Goal: Communication & Community: Answer question/provide support

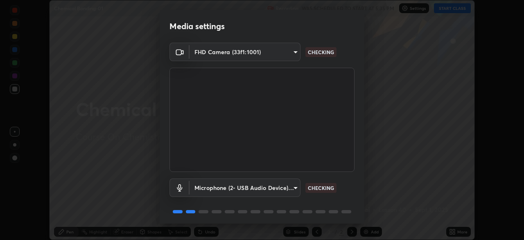
scroll to position [29, 0]
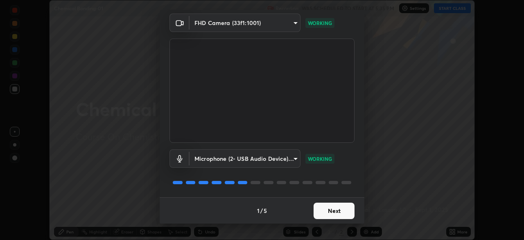
click at [332, 209] on button "Next" at bounding box center [334, 210] width 41 height 16
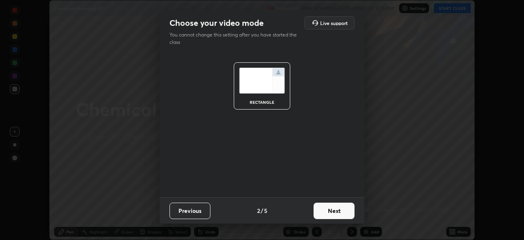
scroll to position [0, 0]
click at [331, 212] on button "Next" at bounding box center [334, 210] width 41 height 16
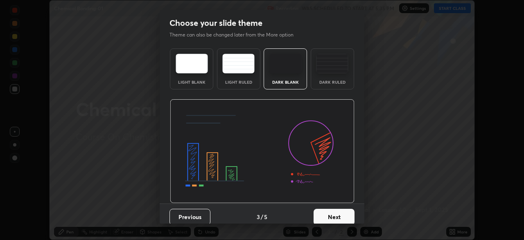
click at [332, 211] on button "Next" at bounding box center [334, 216] width 41 height 16
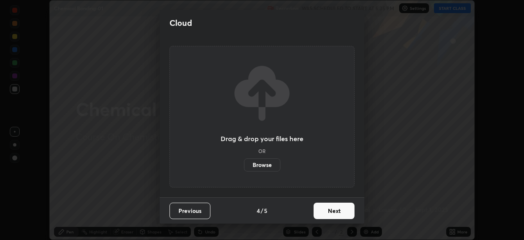
click at [332, 213] on button "Next" at bounding box center [334, 210] width 41 height 16
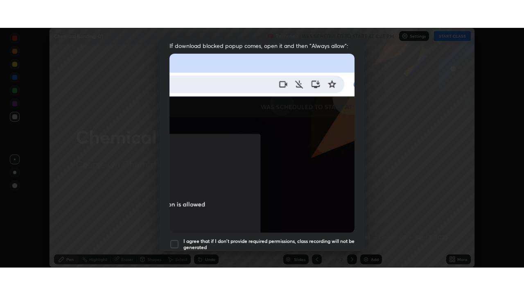
scroll to position [196, 0]
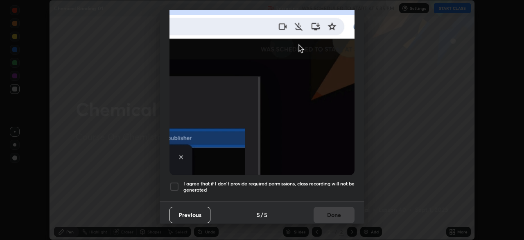
click at [179, 182] on div at bounding box center [175, 186] width 10 height 10
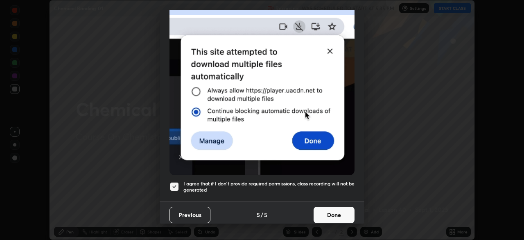
click at [322, 206] on button "Done" at bounding box center [334, 214] width 41 height 16
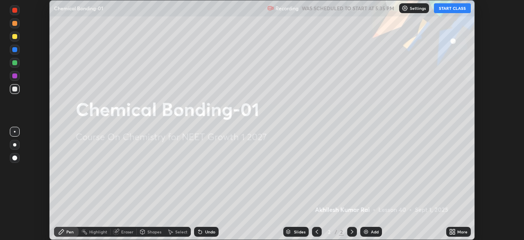
click at [447, 11] on button "START CLASS" at bounding box center [452, 8] width 37 height 10
click at [454, 230] on icon at bounding box center [454, 230] width 2 height 2
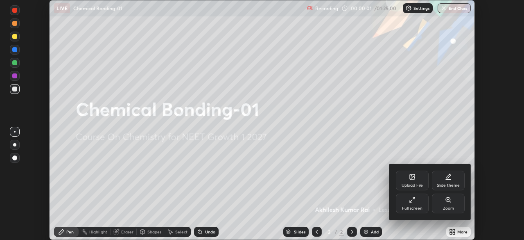
click at [412, 208] on div "Full screen" at bounding box center [412, 208] width 20 height 4
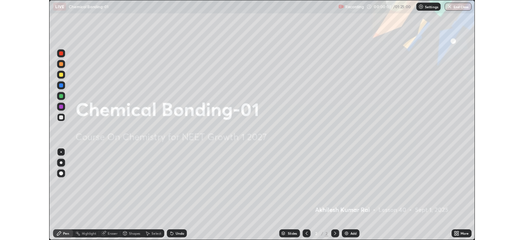
scroll to position [295, 524]
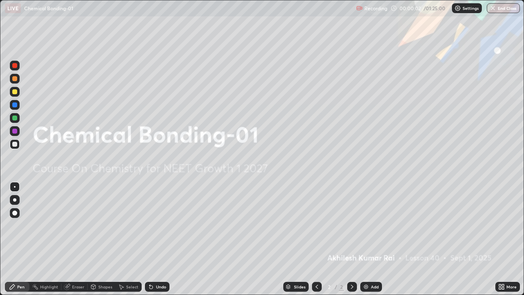
click at [373, 239] on div "Add" at bounding box center [375, 287] width 8 height 4
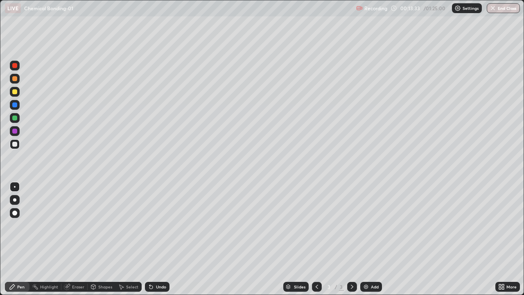
click at [369, 239] on div "Add" at bounding box center [371, 287] width 22 height 10
click at [71, 239] on div "Eraser" at bounding box center [74, 287] width 26 height 10
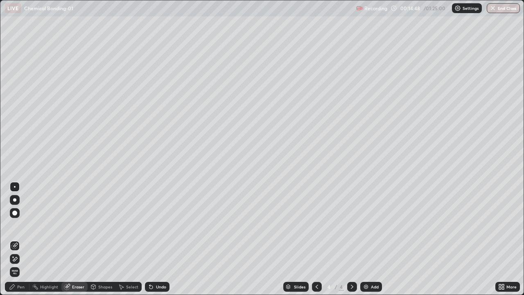
click at [14, 239] on icon at bounding box center [12, 286] width 7 height 7
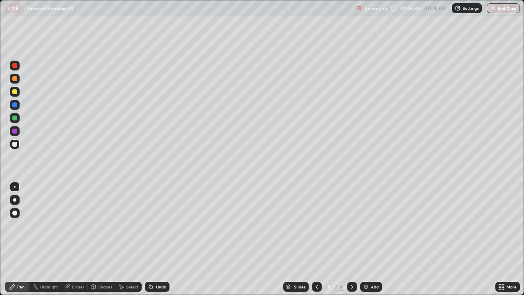
click at [78, 239] on div "Eraser" at bounding box center [78, 287] width 12 height 4
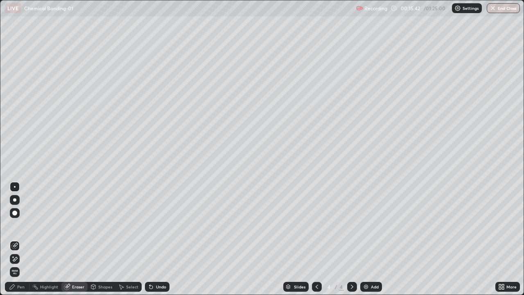
click at [18, 239] on div "Pen" at bounding box center [20, 287] width 7 height 4
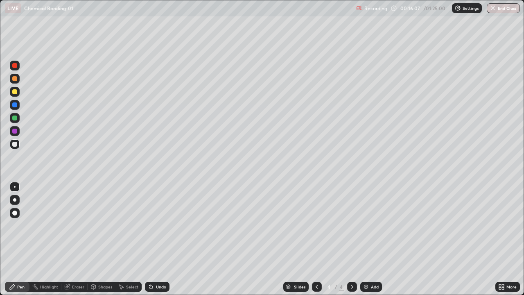
click at [77, 239] on div "Eraser" at bounding box center [74, 287] width 26 height 10
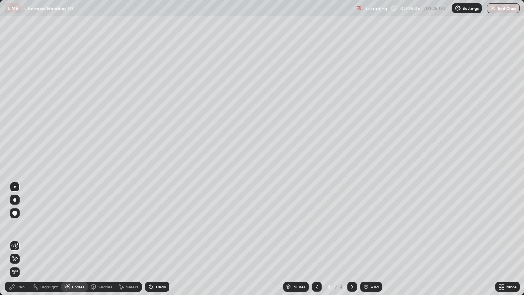
click at [20, 239] on div "Pen" at bounding box center [20, 287] width 7 height 4
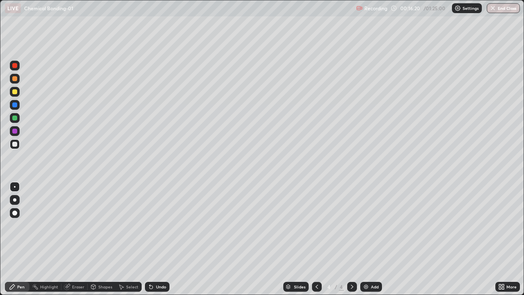
click at [76, 239] on div "Eraser" at bounding box center [78, 287] width 12 height 4
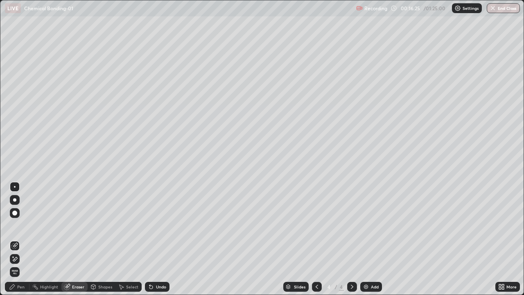
click at [25, 239] on div "Pen" at bounding box center [17, 287] width 25 height 10
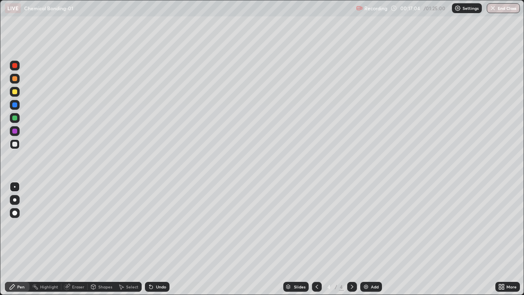
click at [16, 93] on div at bounding box center [14, 91] width 5 height 5
click at [369, 239] on div "Add" at bounding box center [371, 287] width 22 height 10
click at [75, 239] on div "Eraser" at bounding box center [78, 287] width 12 height 4
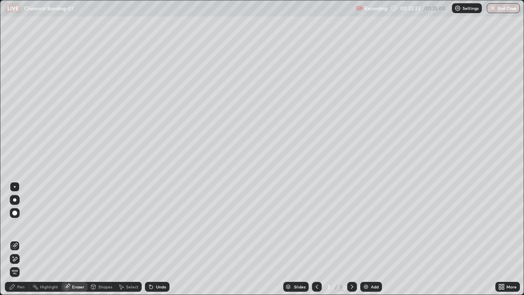
click at [17, 239] on div "Pen" at bounding box center [20, 287] width 7 height 4
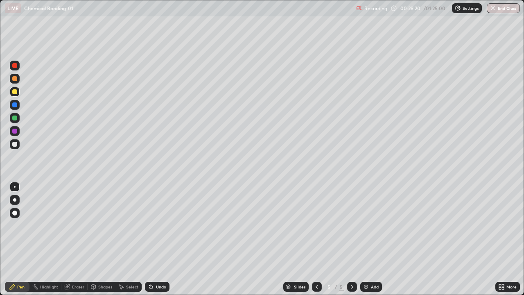
click at [369, 239] on div "Add" at bounding box center [371, 287] width 22 height 10
click at [15, 144] on div at bounding box center [14, 144] width 5 height 5
click at [14, 92] on div at bounding box center [14, 91] width 5 height 5
click at [374, 239] on div "Add" at bounding box center [375, 287] width 8 height 4
click at [317, 239] on icon at bounding box center [317, 286] width 7 height 7
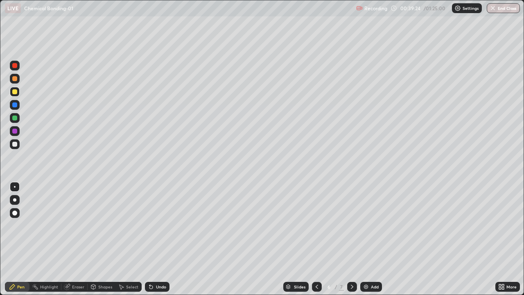
click at [351, 239] on div at bounding box center [352, 287] width 10 height 10
click at [17, 144] on div at bounding box center [14, 144] width 5 height 5
click at [315, 239] on icon at bounding box center [317, 286] width 7 height 7
click at [13, 118] on div at bounding box center [14, 118] width 5 height 5
click at [351, 239] on icon at bounding box center [352, 286] width 7 height 7
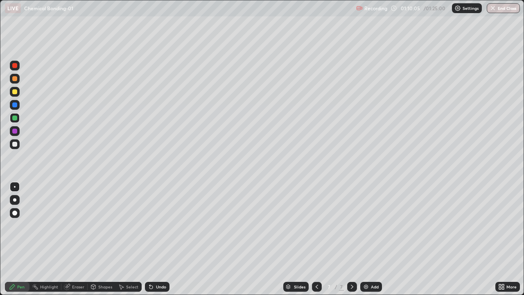
click at [366, 239] on img at bounding box center [366, 286] width 7 height 7
click at [506, 11] on button "End Class" at bounding box center [504, 8] width 32 height 10
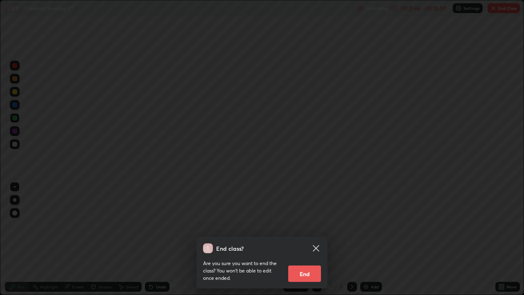
click at [306, 239] on button "End" at bounding box center [304, 273] width 33 height 16
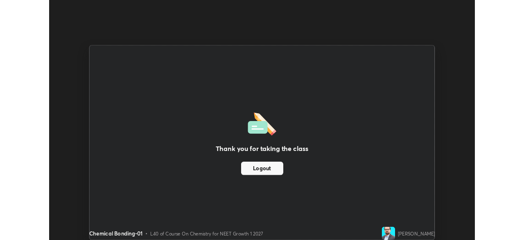
scroll to position [40721, 40437]
